Goal: Communication & Community: Answer question/provide support

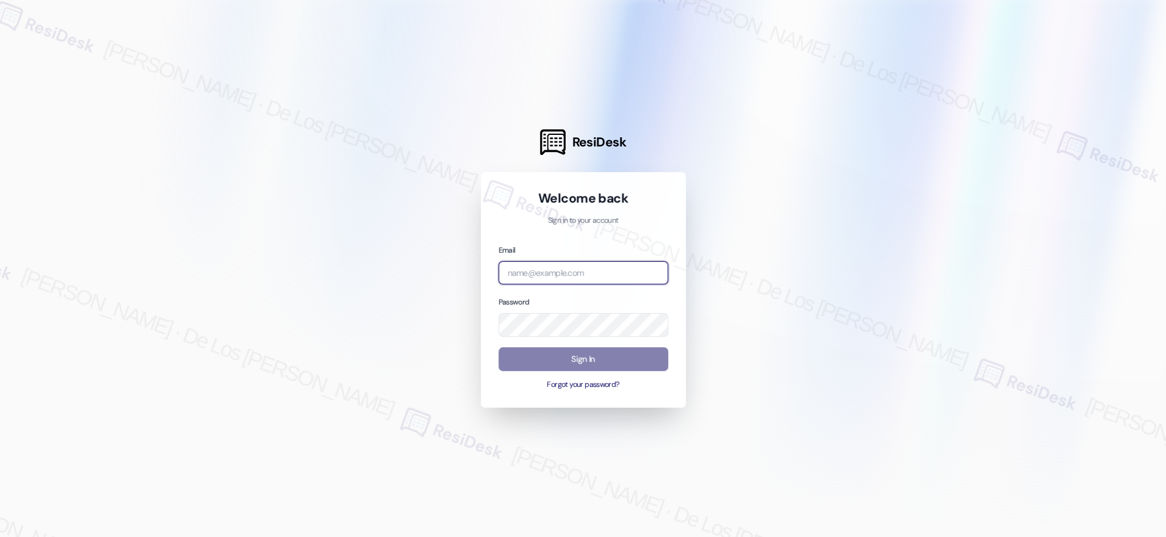
click at [544, 273] on input "email" at bounding box center [583, 273] width 170 height 24
type input "[EMAIL_ADDRESS][PERSON_NAME][PERSON_NAME][DOMAIN_NAME]"
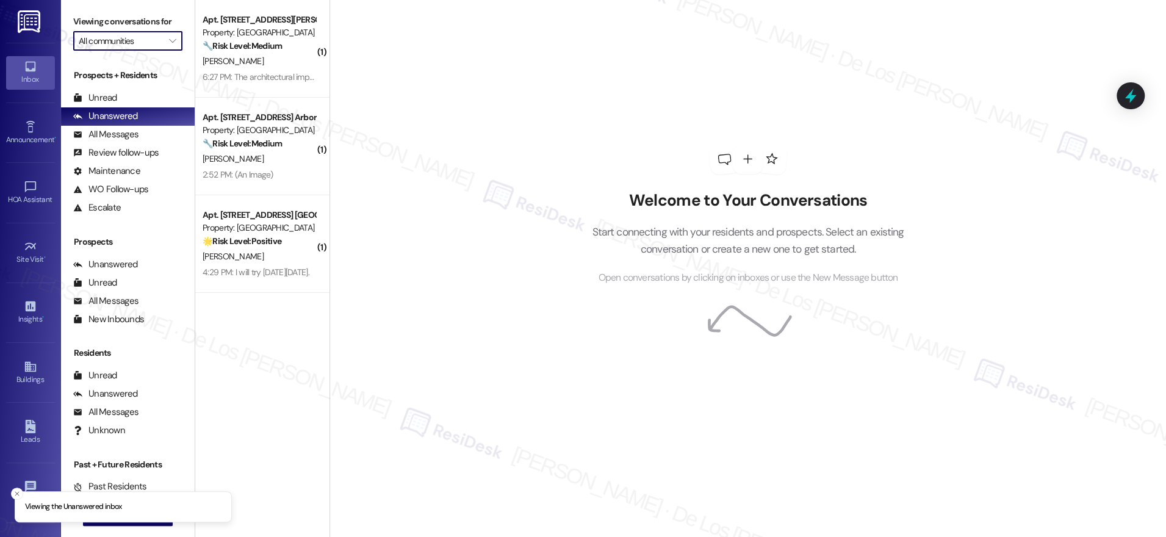
click at [106, 40] on input "All communities" at bounding box center [121, 41] width 84 height 20
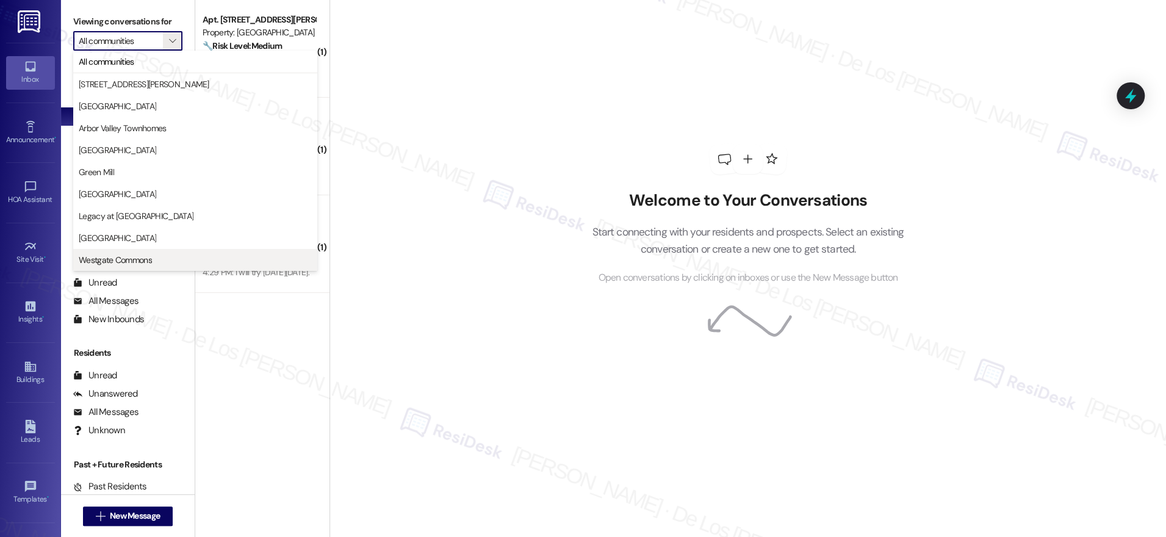
click at [149, 256] on span "Westgate Commons" at bounding box center [115, 260] width 73 height 12
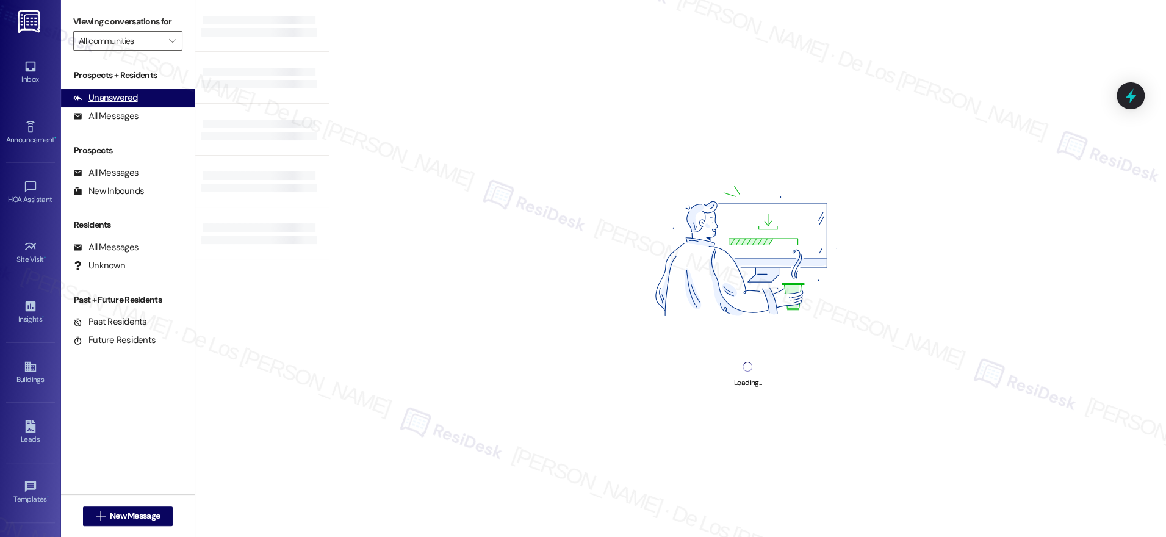
type input "Westgate Commons"
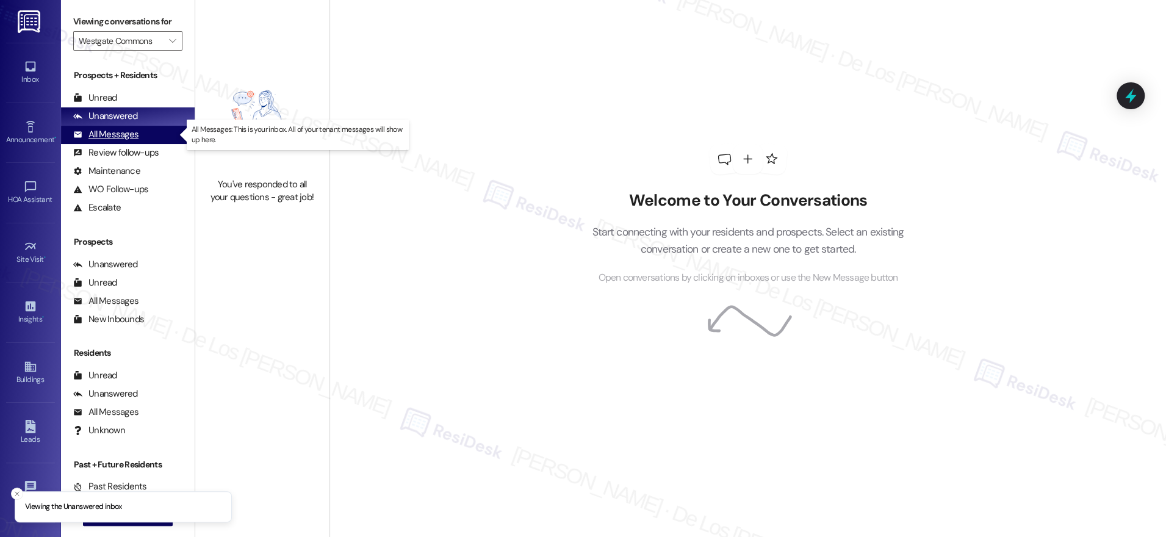
click at [156, 133] on div "All Messages (undefined)" at bounding box center [128, 135] width 134 height 18
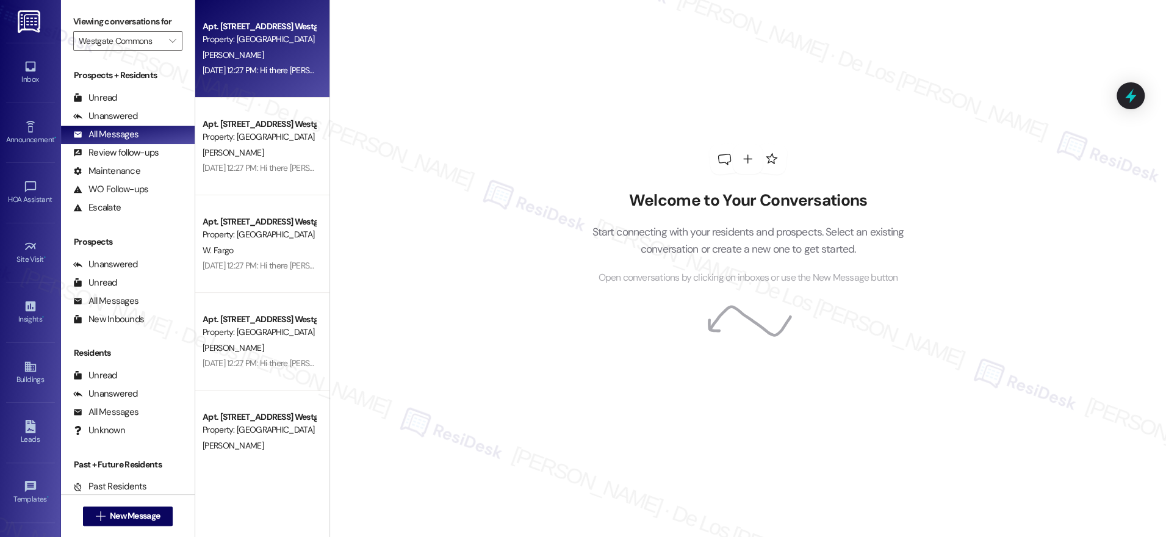
click at [270, 83] on div "Apt. [STREET_ADDRESS] Westgate Commons Owners Association, Inc. Property: [GEOG…" at bounding box center [262, 49] width 134 height 98
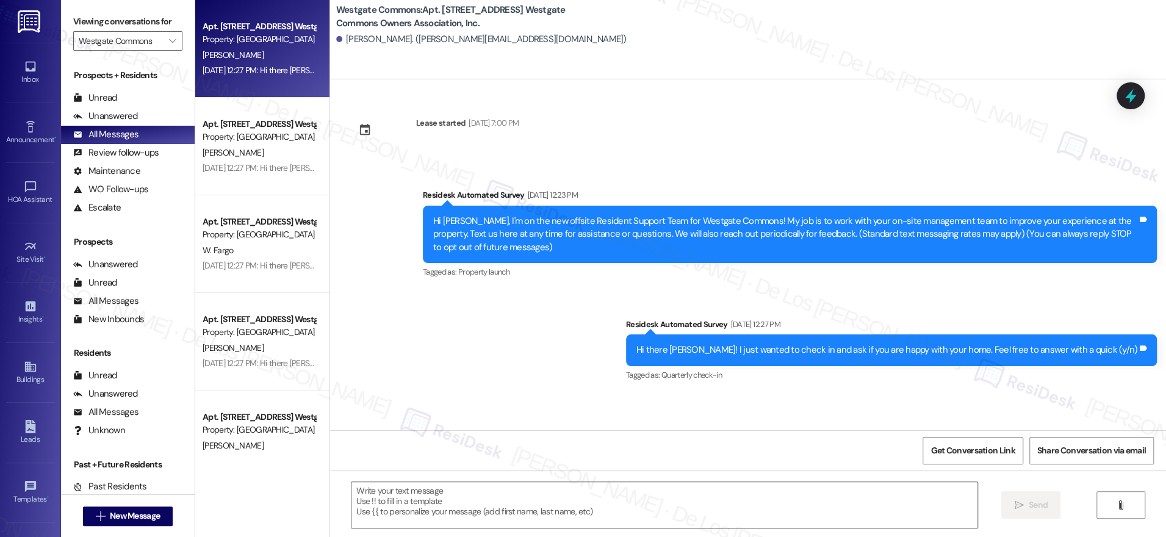
type textarea "Fetching suggested responses. Please feel free to read through the conversation…"
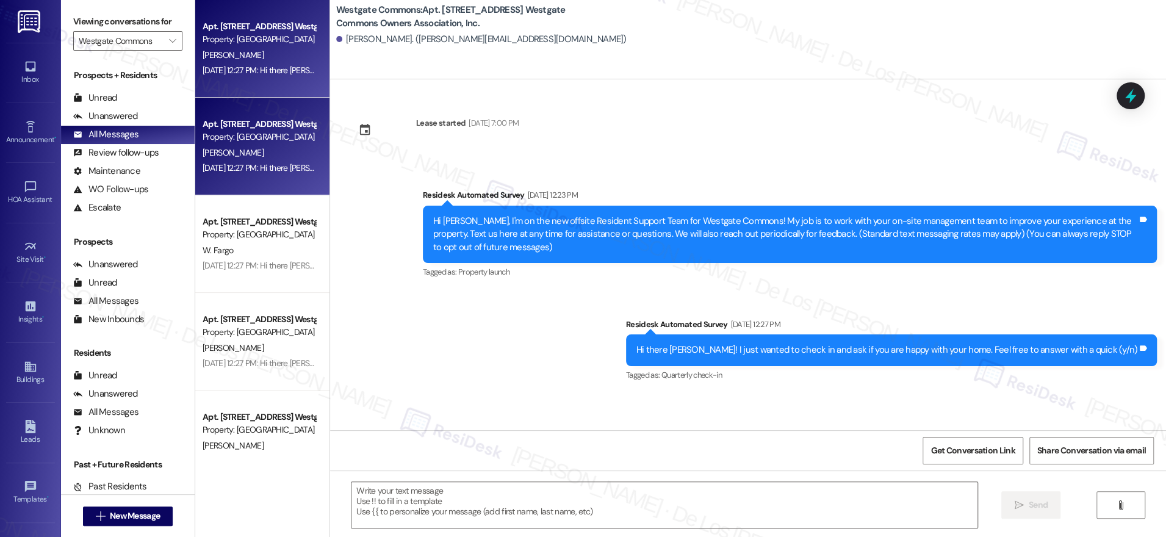
click at [242, 146] on div "[PERSON_NAME]" at bounding box center [258, 152] width 115 height 15
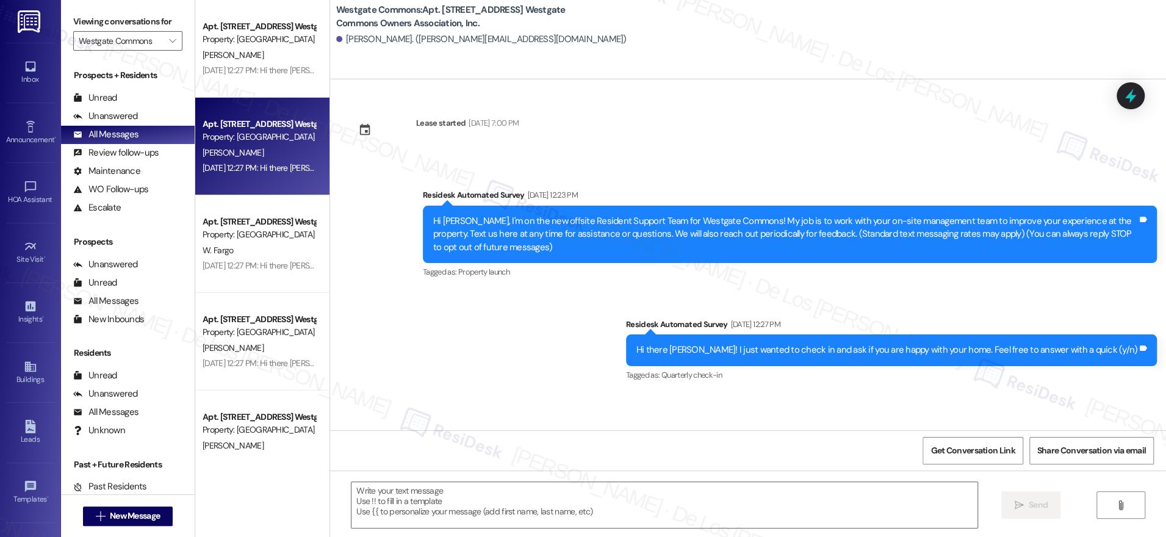
type textarea "Fetching suggested responses. Please feel free to read through the conversation…"
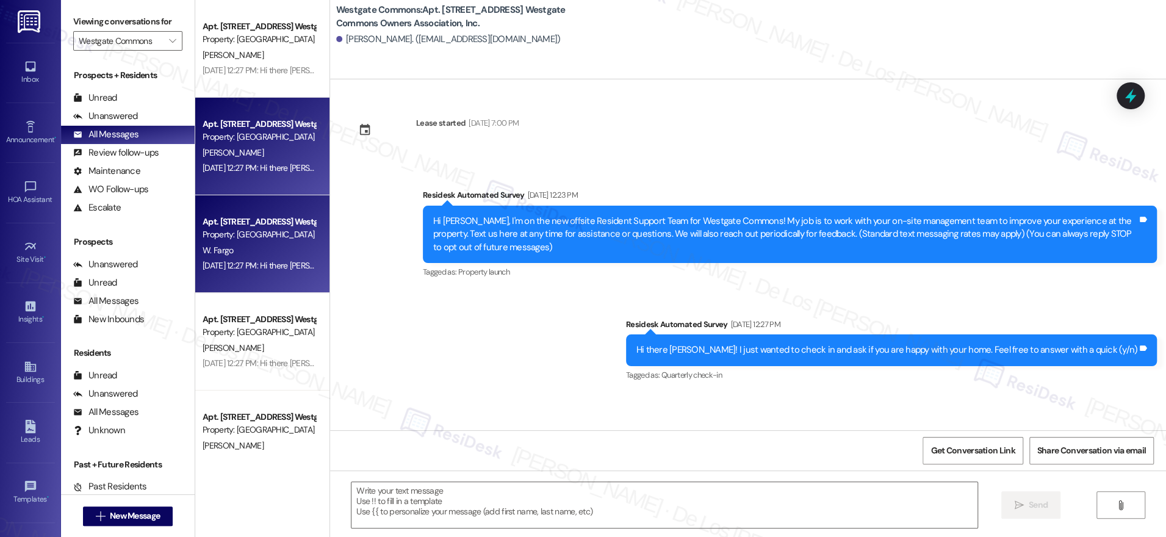
click at [237, 264] on div "[DATE] 12:27 PM: Hi there [PERSON_NAME]! I just wanted to check in and ask if y…" at bounding box center [461, 265] width 517 height 11
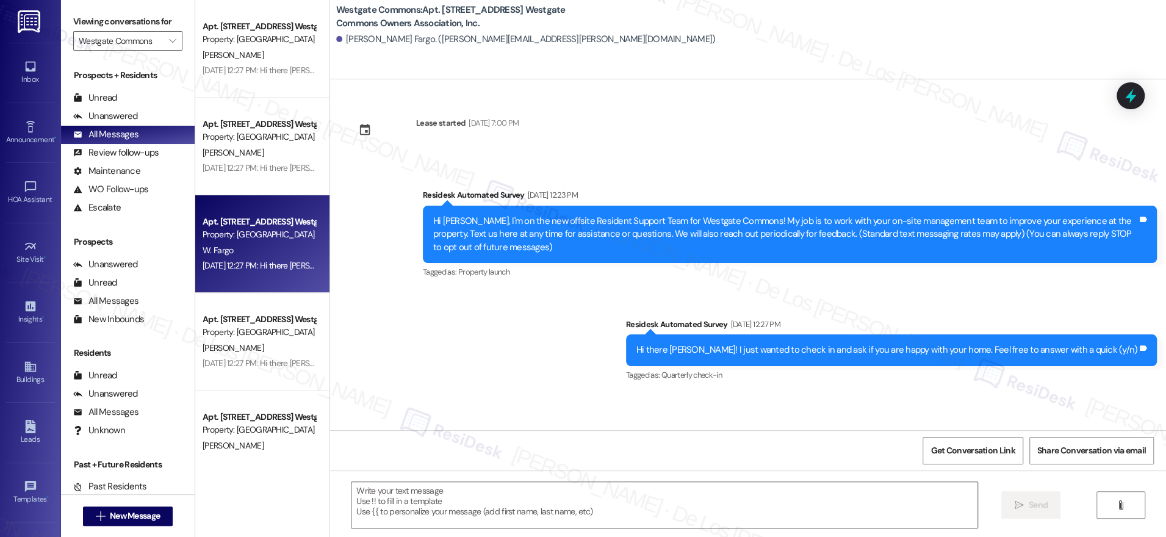
type textarea "Fetching suggested responses. Please feel free to read through the conversation…"
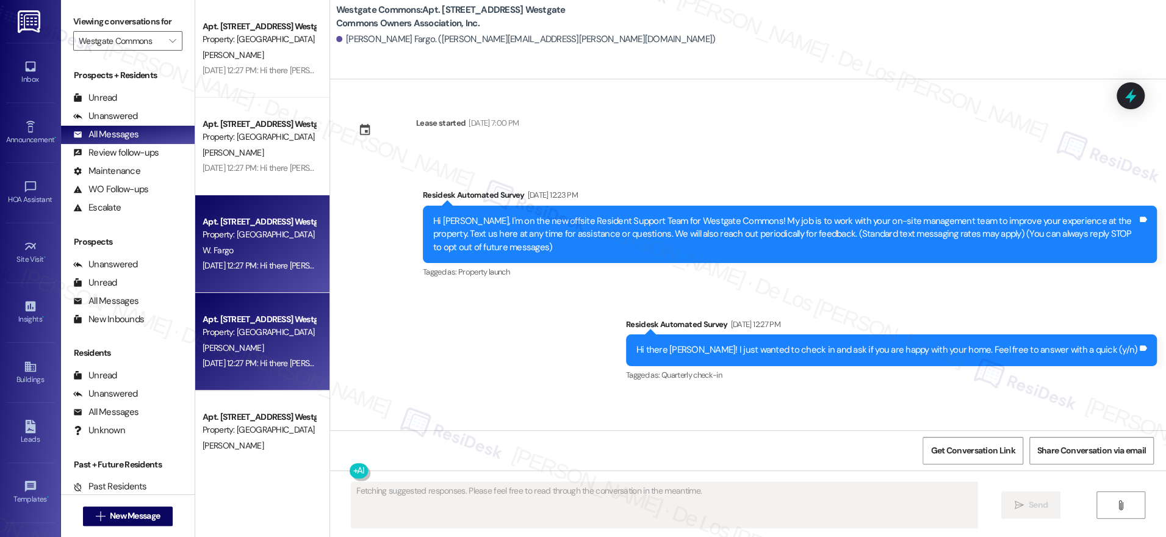
click at [214, 363] on div "[DATE] 12:27 PM: Hi there [PERSON_NAME]! I just wanted to check in and ask if y…" at bounding box center [461, 363] width 517 height 11
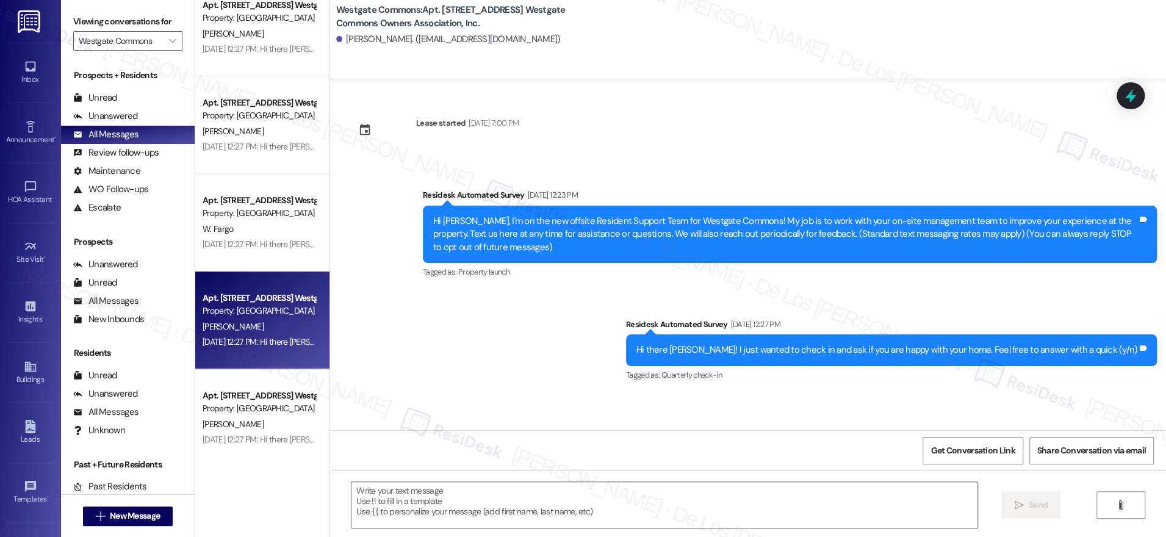
scroll to position [118, 0]
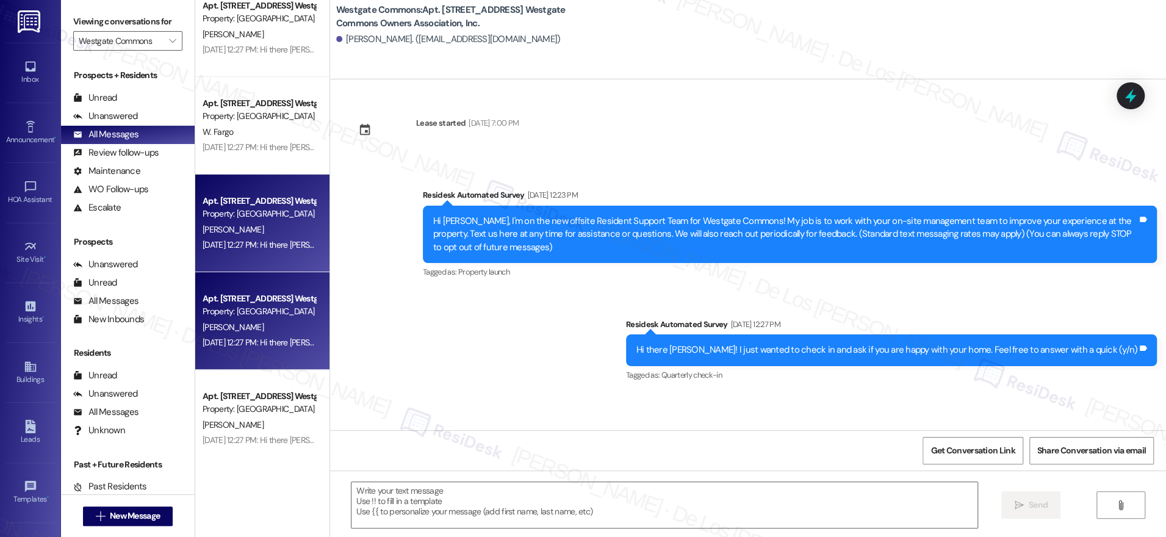
click at [267, 315] on div "Property: [GEOGRAPHIC_DATA]" at bounding box center [259, 311] width 113 height 13
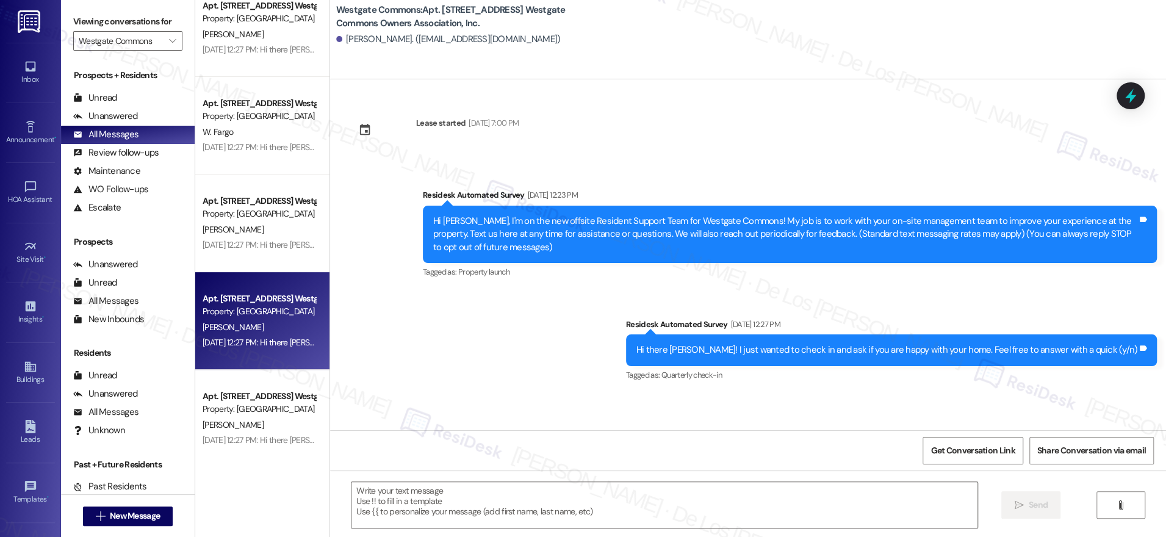
type textarea "Fetching suggested responses. Please feel free to read through the conversation…"
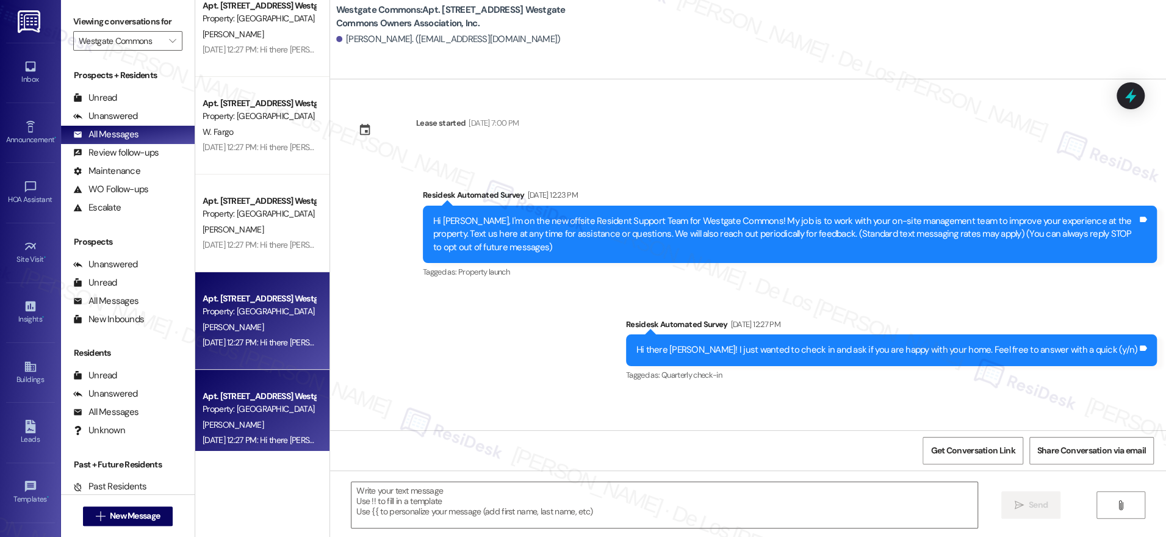
click at [237, 418] on div "[PERSON_NAME]" at bounding box center [258, 424] width 115 height 15
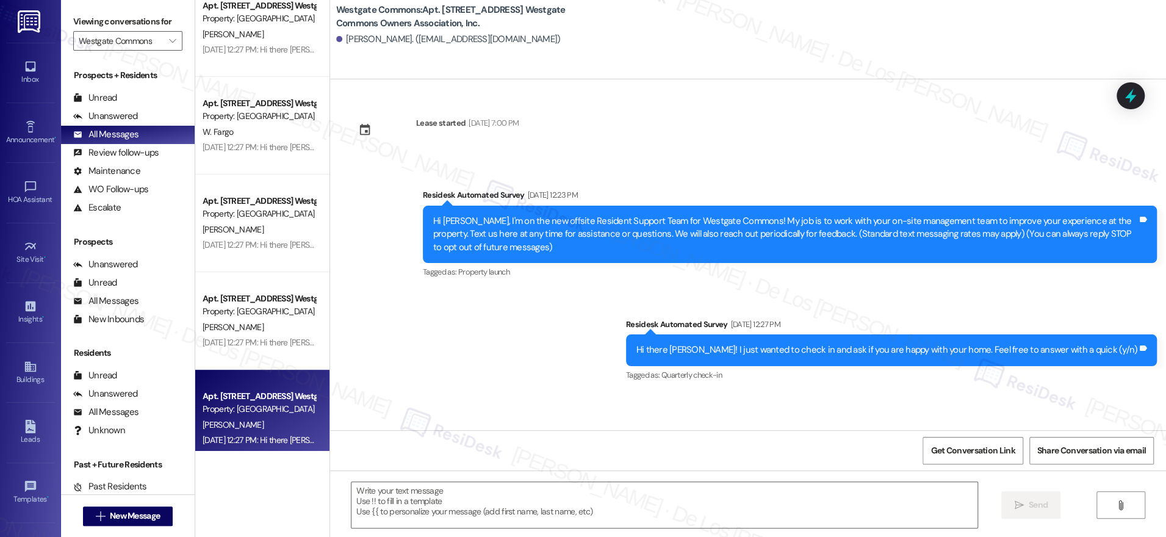
type textarea "Fetching suggested responses. Please feel free to read through the conversation…"
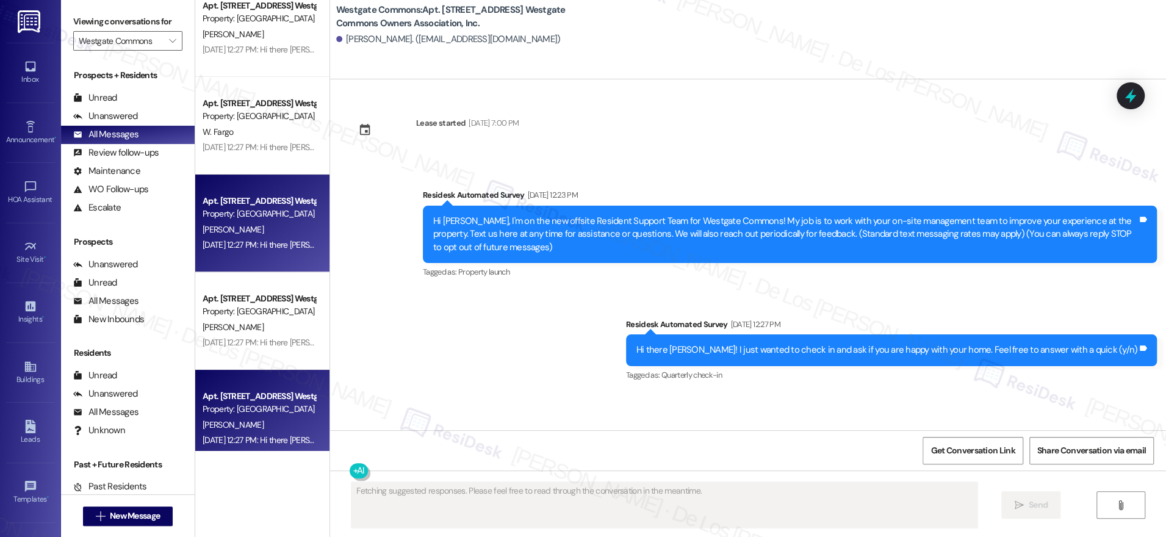
scroll to position [398, 0]
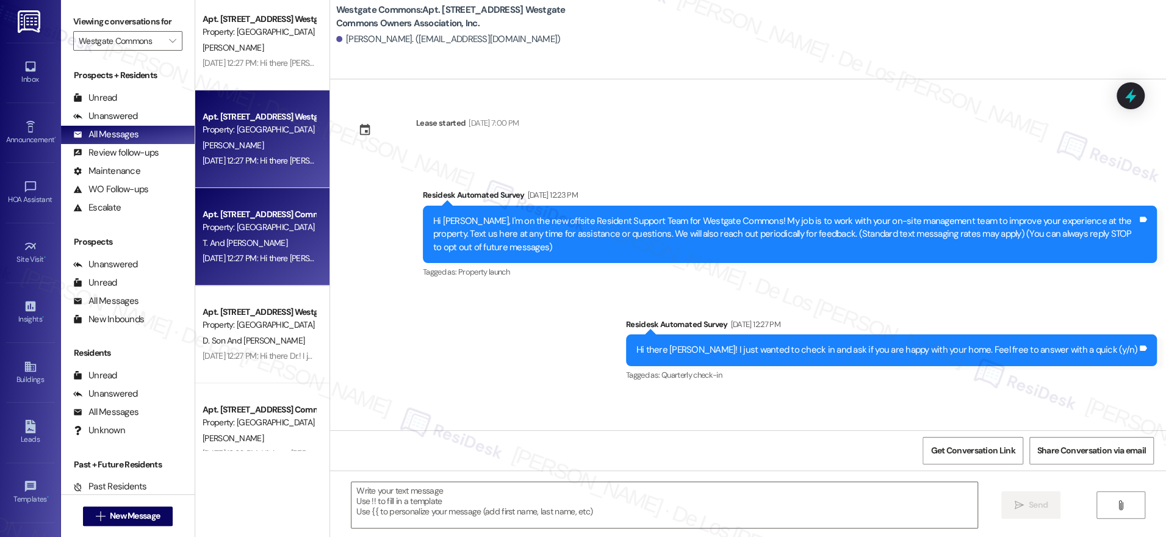
click at [277, 259] on div "[DATE] 12:27 PM: Hi there [PERSON_NAME]! I just wanted to check in and ask if y…" at bounding box center [461, 258] width 517 height 11
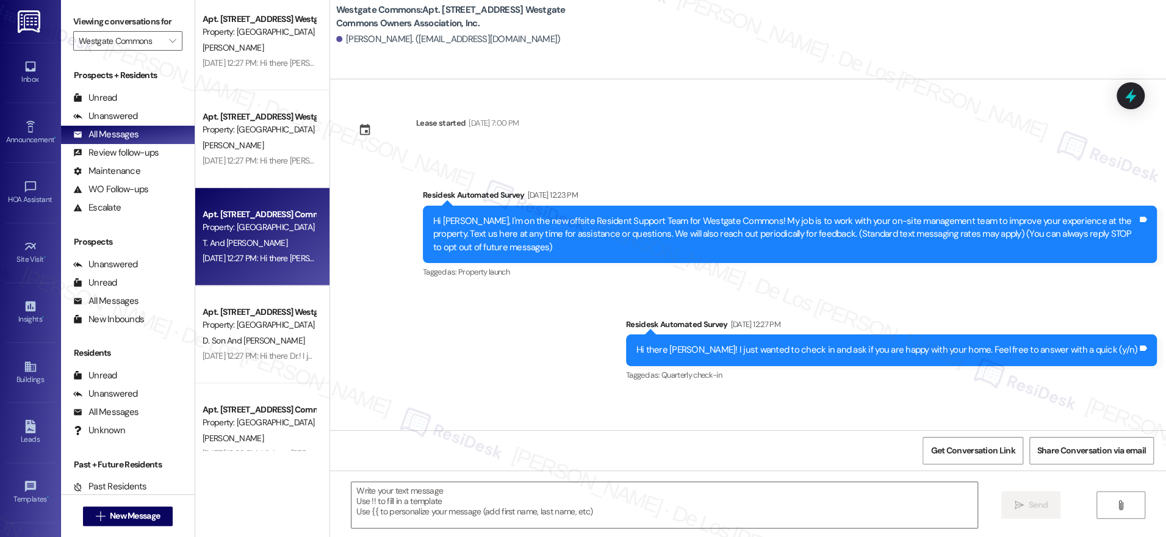
type textarea "Fetching suggested responses. Please feel free to read through the conversation…"
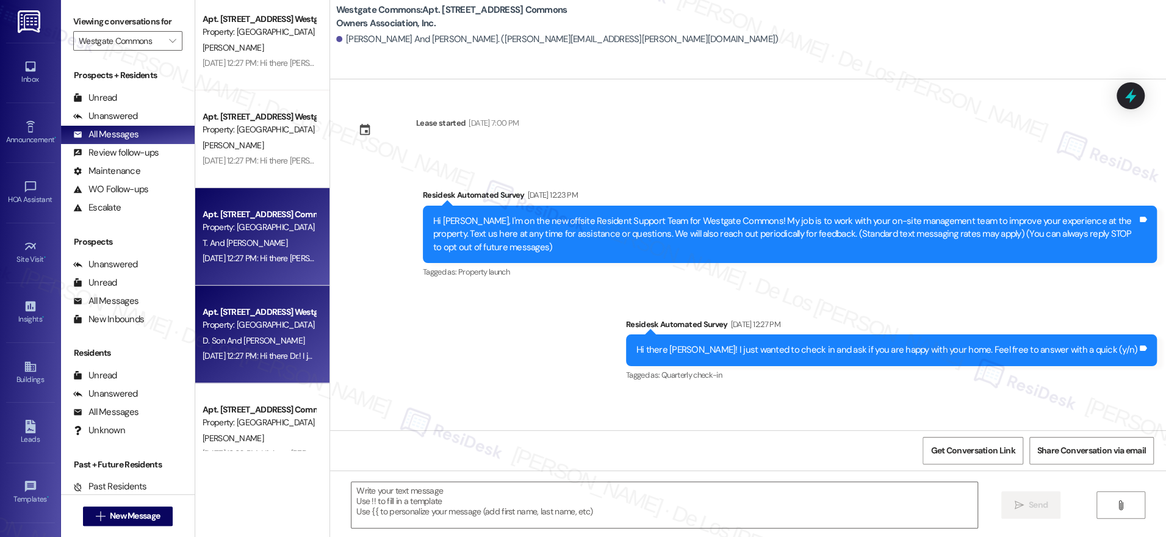
click at [261, 342] on div "D. Son And [PERSON_NAME]" at bounding box center [258, 340] width 115 height 15
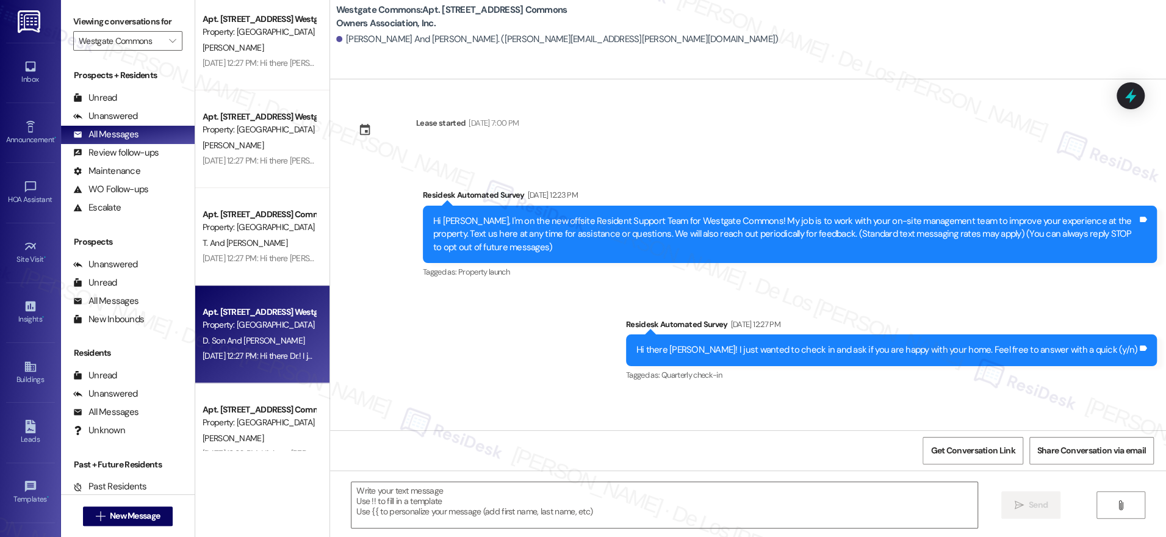
type textarea "Fetching suggested responses. Please feel free to read through the conversation…"
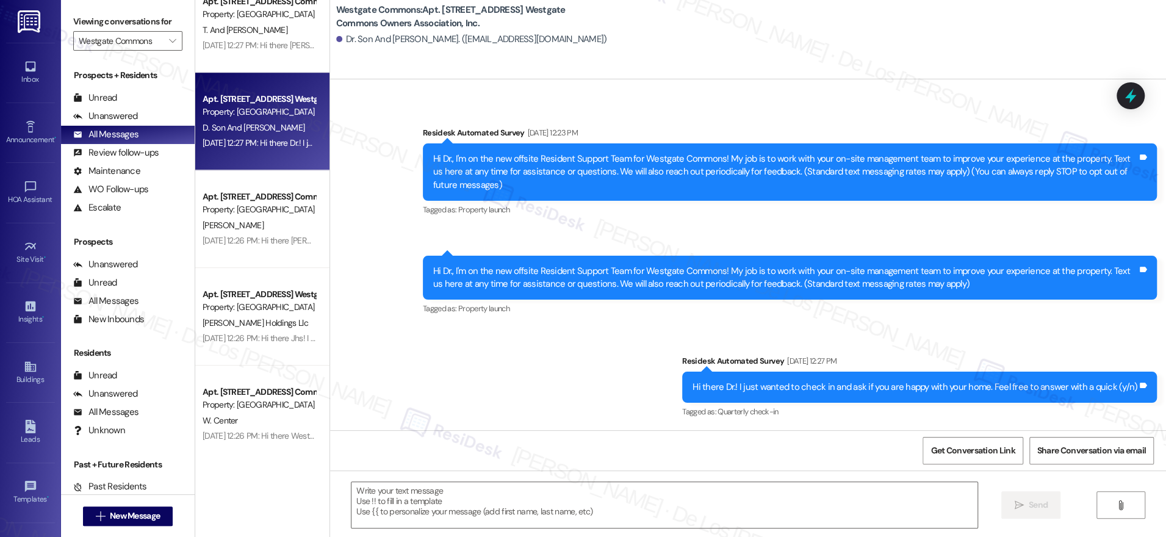
scroll to position [615, 0]
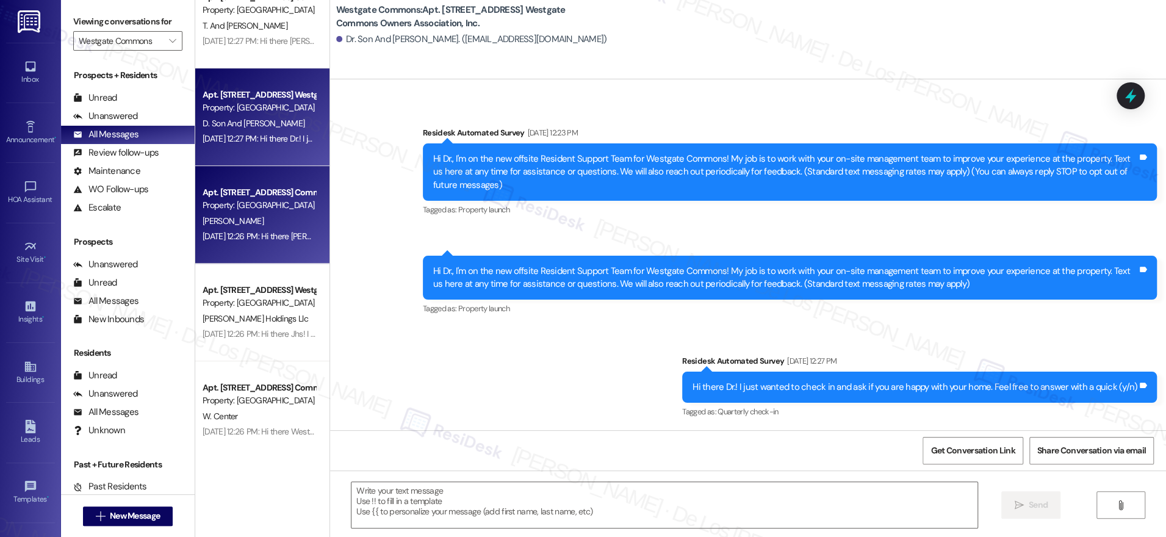
click at [282, 216] on div "[PERSON_NAME]" at bounding box center [258, 221] width 115 height 15
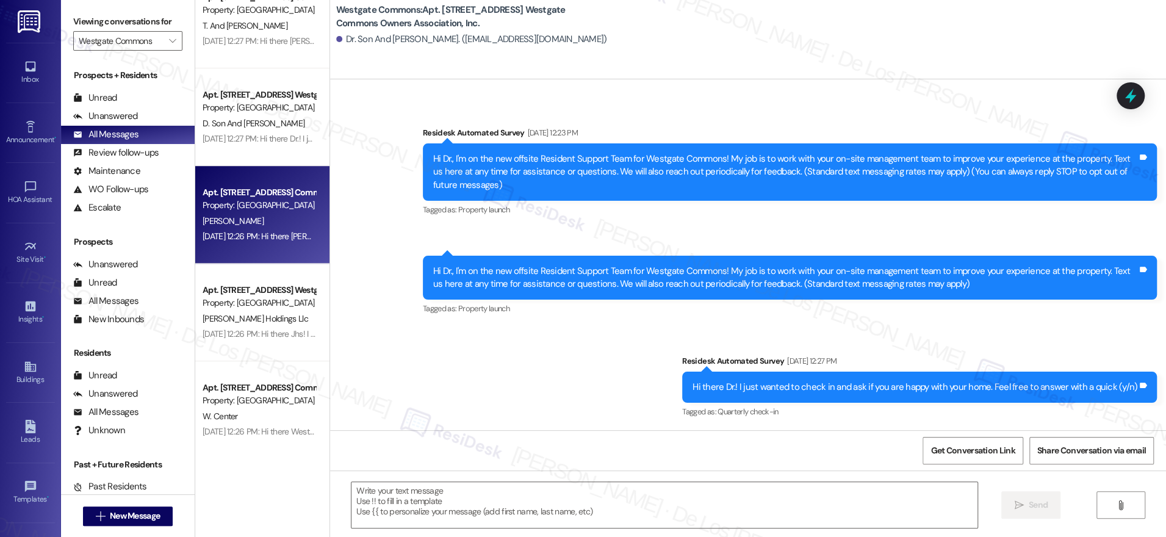
type textarea "Fetching suggested responses. Please feel free to read through the conversation…"
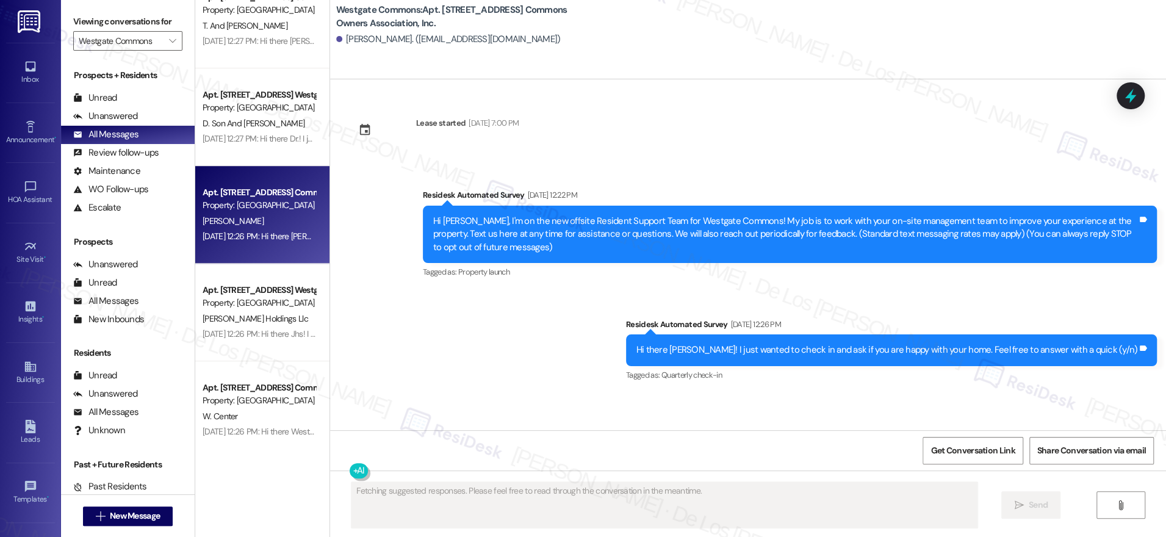
scroll to position [0, 0]
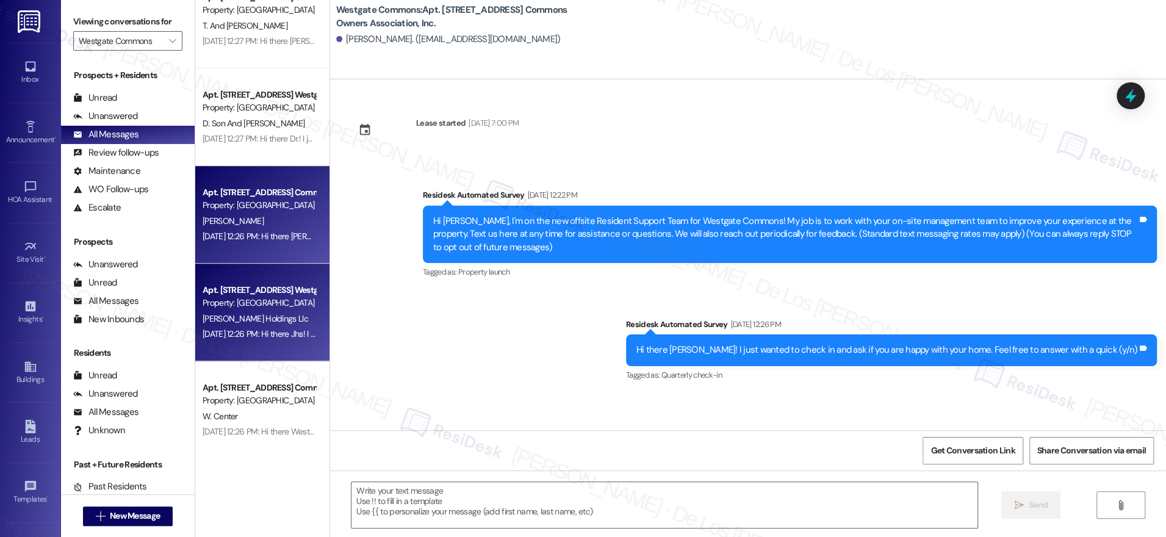
click at [251, 333] on div "[DATE] 12:26 PM: Hi there Jhs! I just wanted to check in and ask if you are hap…" at bounding box center [438, 333] width 470 height 11
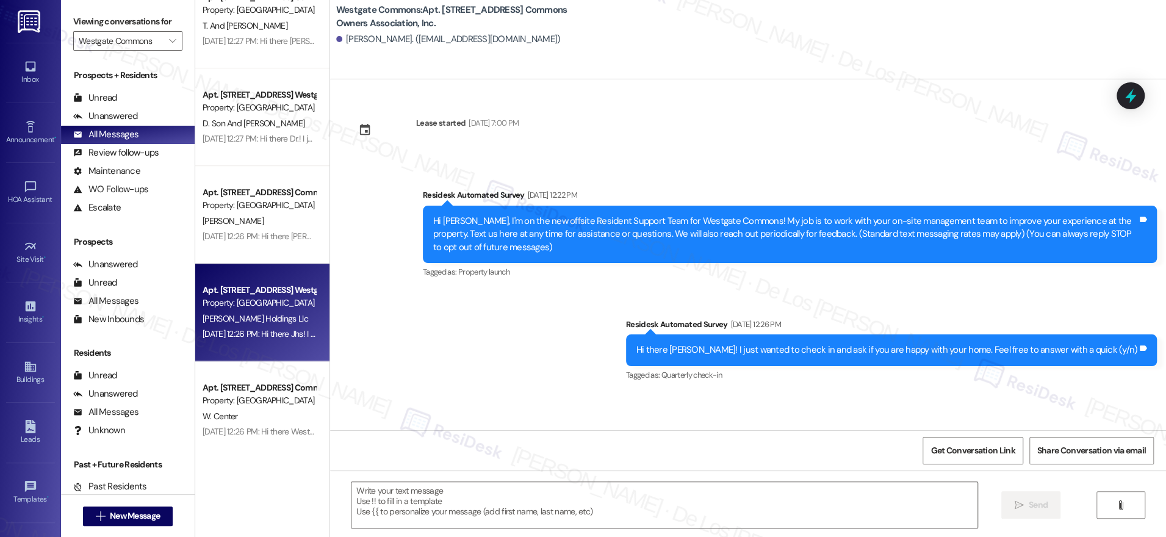
type textarea "Fetching suggested responses. Please feel free to read through the conversation…"
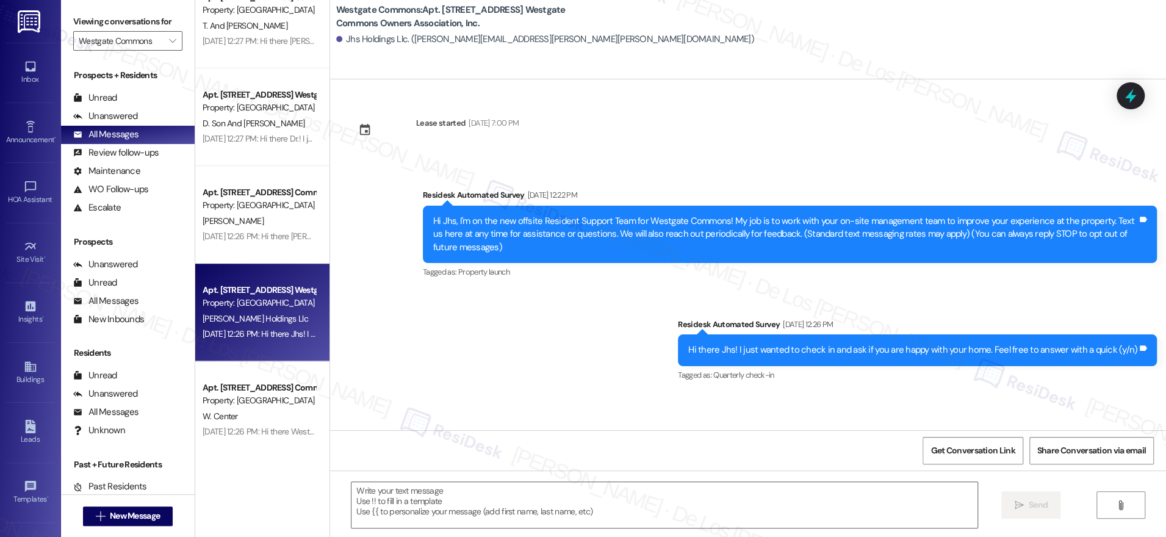
click at [282, 411] on div "W. Center" at bounding box center [258, 416] width 115 height 15
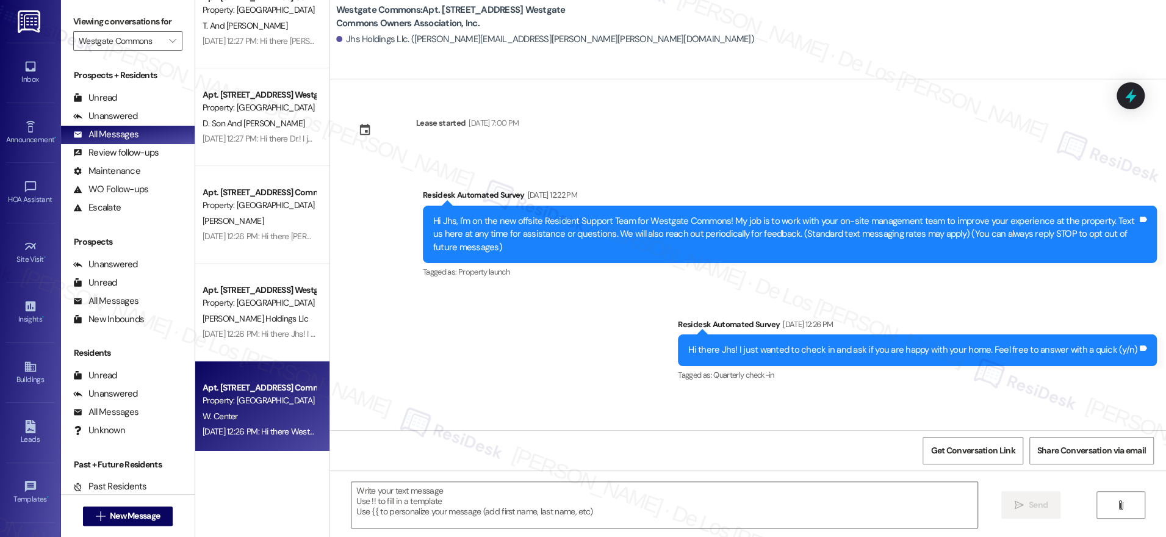
type textarea "Fetching suggested responses. Please feel free to read through the conversation…"
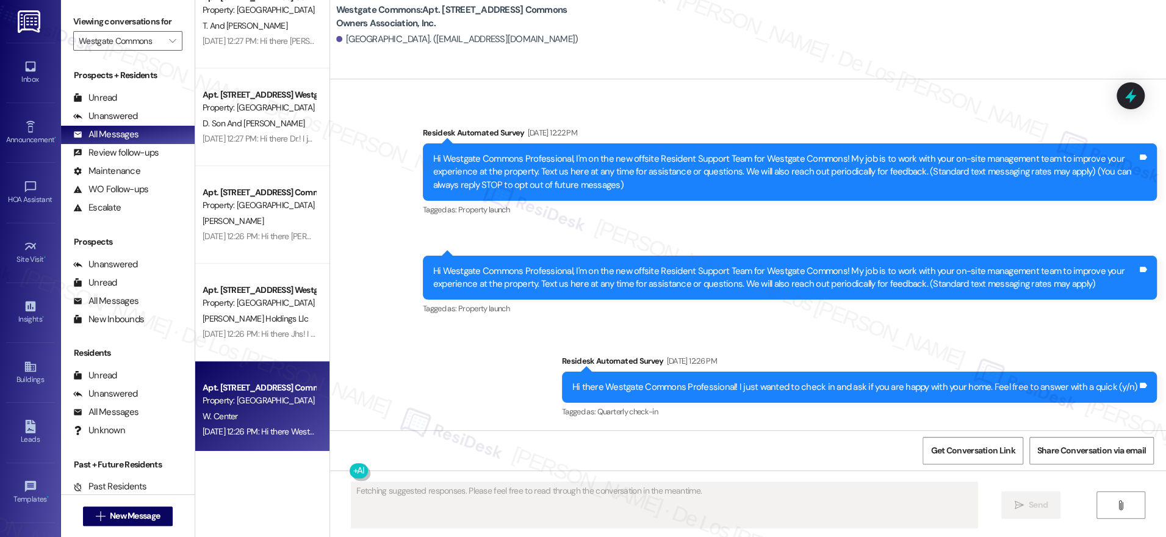
scroll to position [721, 0]
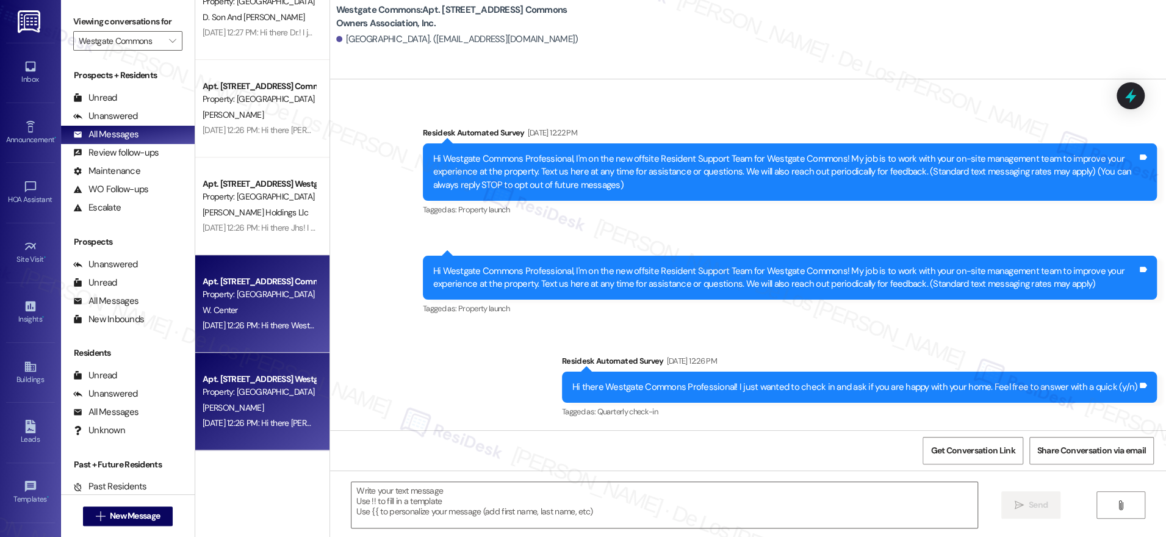
click at [273, 365] on div "Apt. [STREET_ADDRESS] Westgate Commons Owners Association, Inc. Property: [GEOG…" at bounding box center [262, 402] width 134 height 98
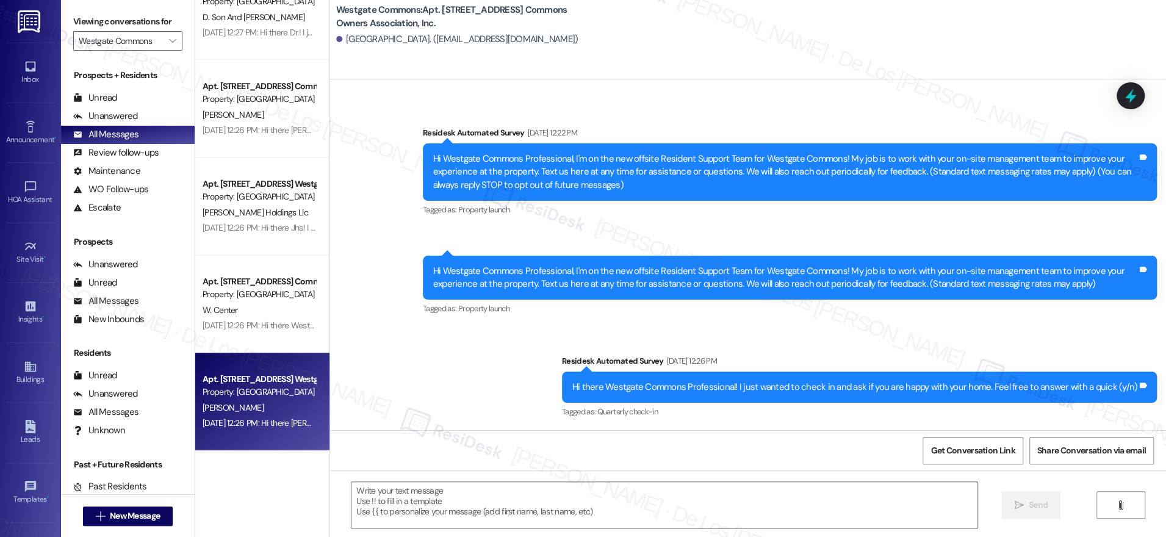
type textarea "Fetching suggested responses. Please feel free to read through the conversation…"
